Goal: Task Accomplishment & Management: Use online tool/utility

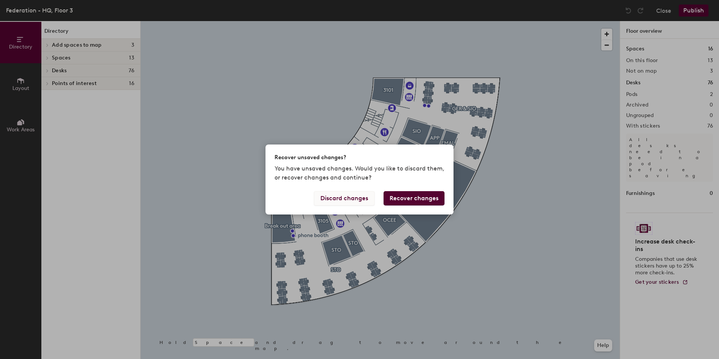
click at [357, 200] on button "Discard changes" at bounding box center [344, 198] width 61 height 14
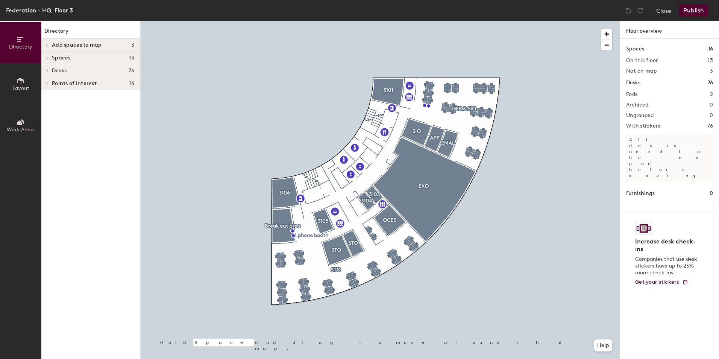
click at [375, 21] on div at bounding box center [380, 21] width 479 height 0
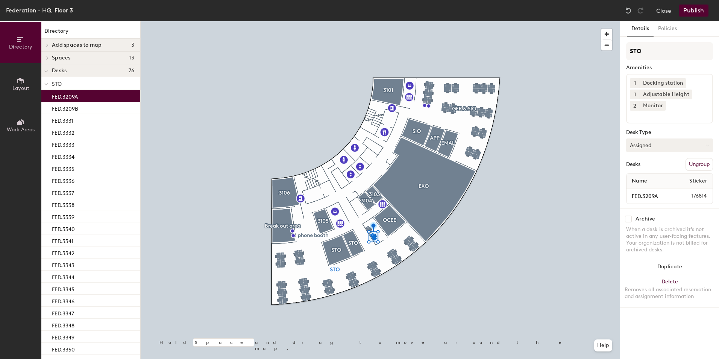
click at [648, 142] on button "Assigned" at bounding box center [669, 145] width 87 height 14
click at [649, 188] on div "Hoteled" at bounding box center [663, 190] width 75 height 11
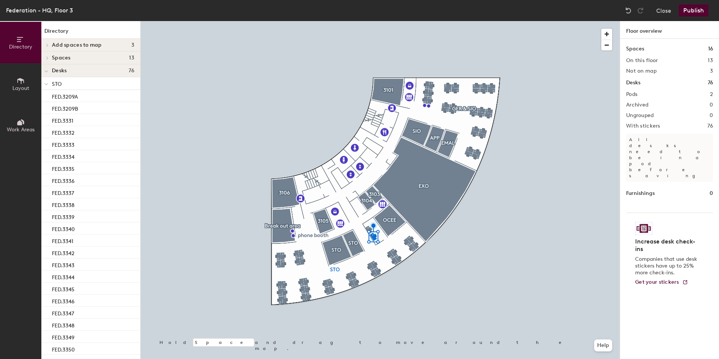
click at [695, 12] on button "Publish" at bounding box center [694, 11] width 30 height 12
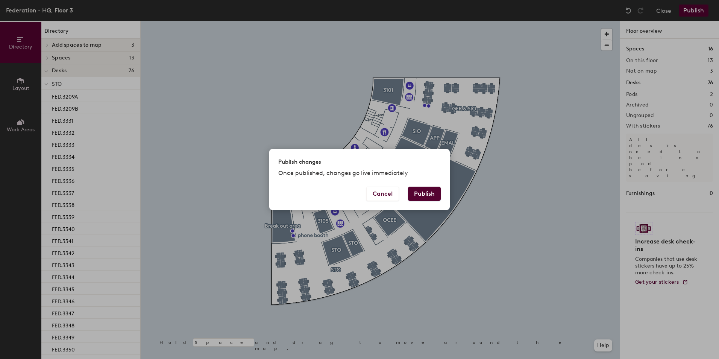
click at [420, 189] on button "Publish" at bounding box center [424, 193] width 33 height 14
